Goal: Obtain resource: Obtain resource

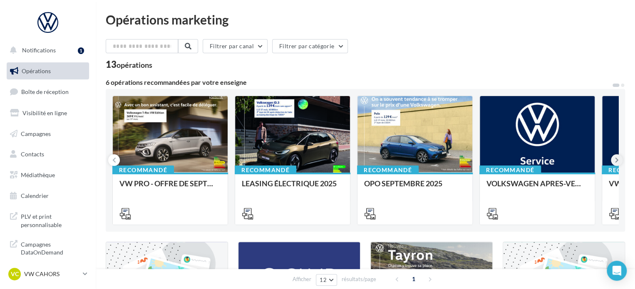
click at [617, 164] on icon at bounding box center [617, 160] width 4 height 8
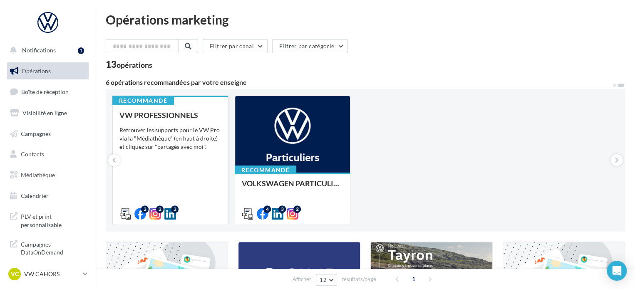
click at [178, 130] on div "Retrouver les supports pour le VW Pro via la "Médiathèque" (en haut à droite) e…" at bounding box center [170, 138] width 102 height 25
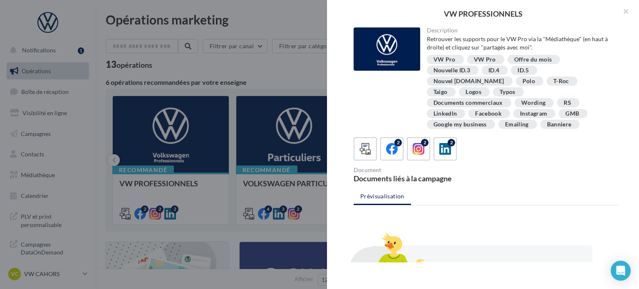
scroll to position [79, 0]
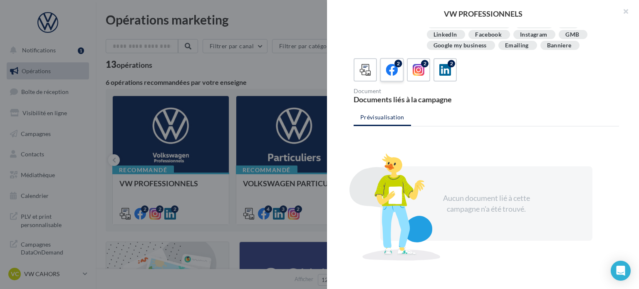
click at [392, 64] on icon at bounding box center [392, 70] width 12 height 12
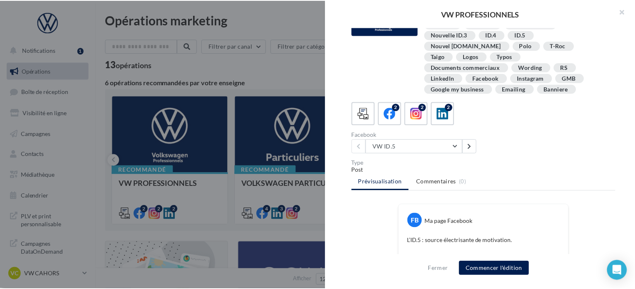
scroll to position [32, 0]
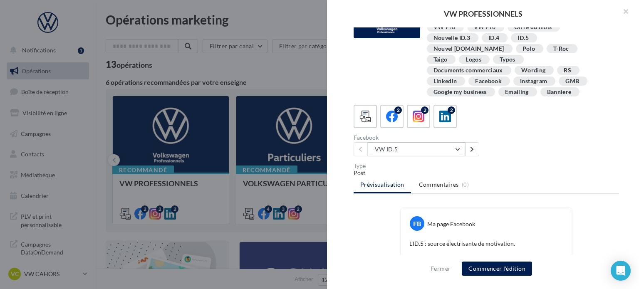
click at [458, 142] on button "VW ID.5" at bounding box center [416, 149] width 97 height 14
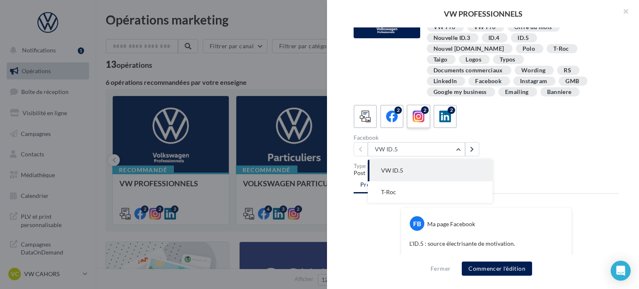
click at [419, 111] on icon at bounding box center [419, 117] width 12 height 12
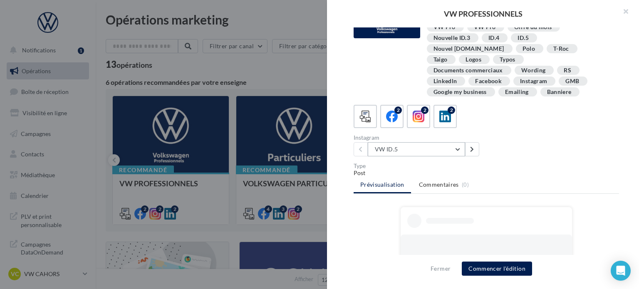
click at [457, 142] on button "VW ID.5" at bounding box center [416, 149] width 97 height 14
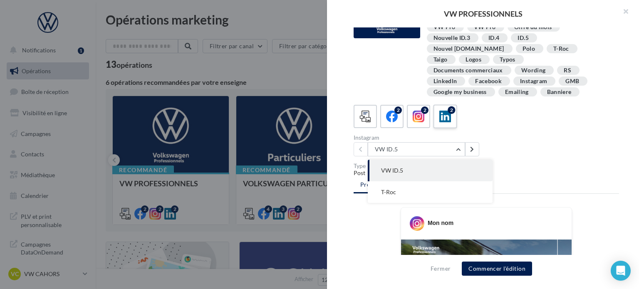
click at [449, 113] on label "2" at bounding box center [445, 116] width 24 height 24
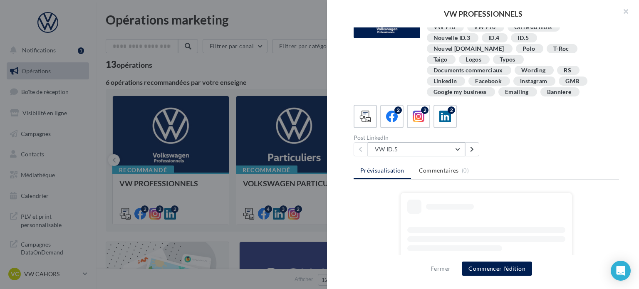
click at [456, 142] on button "VW ID.5" at bounding box center [416, 149] width 97 height 14
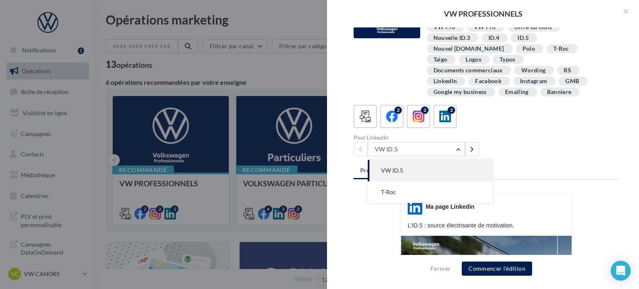
click at [509, 149] on div "Description Retrouver les supports pour le VW Pro via la "Médiathèque" (en haut…" at bounding box center [486, 144] width 319 height 235
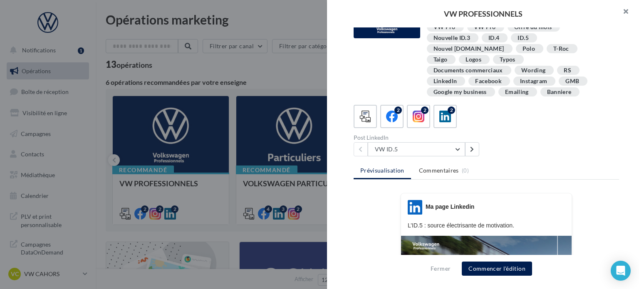
click at [623, 14] on button "button" at bounding box center [622, 12] width 33 height 25
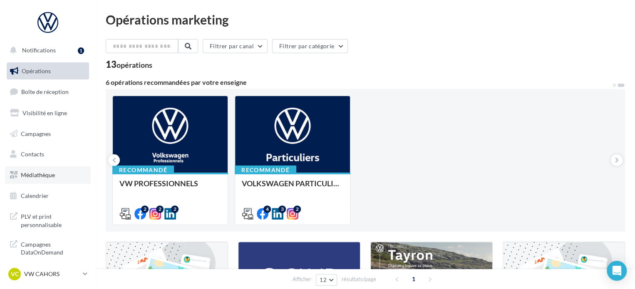
click at [41, 173] on span "Médiathèque" at bounding box center [38, 174] width 34 height 7
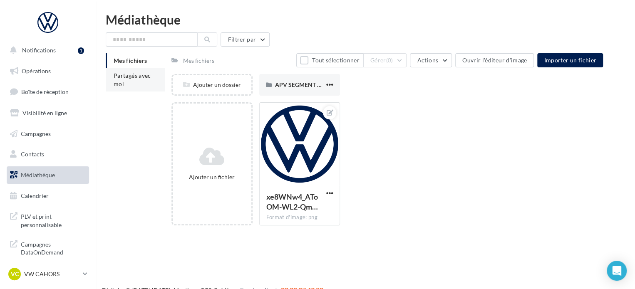
click at [124, 76] on span "Partagés avec moi" at bounding box center [132, 79] width 37 height 15
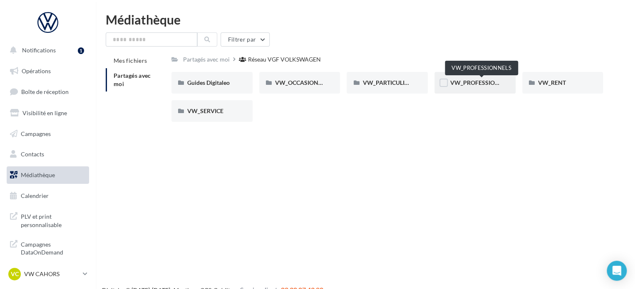
click at [460, 81] on span "VW_PROFESSIONNELS" at bounding box center [481, 82] width 63 height 7
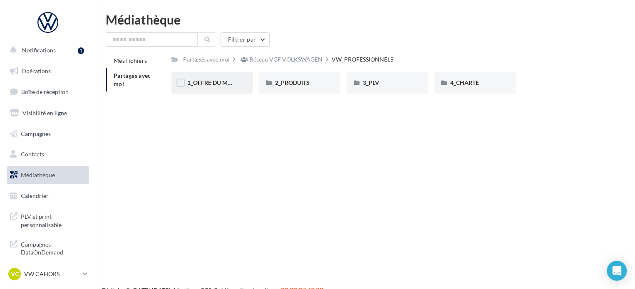
click at [206, 91] on div "1_OFFRE DU MOIS" at bounding box center [211, 83] width 81 height 22
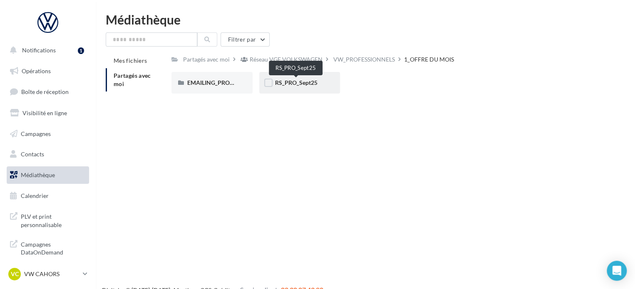
click at [285, 86] on span "RS_PRO_Sept25" at bounding box center [296, 82] width 42 height 7
